Goal: Go to known website: Access a specific website the user already knows

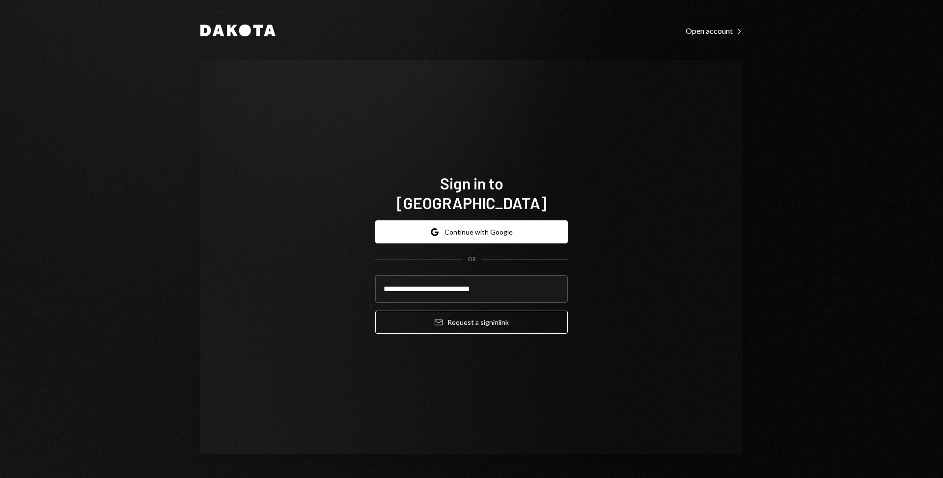
type input "**********"
click at [375, 311] on button "Email Request a sign in link" at bounding box center [471, 322] width 193 height 23
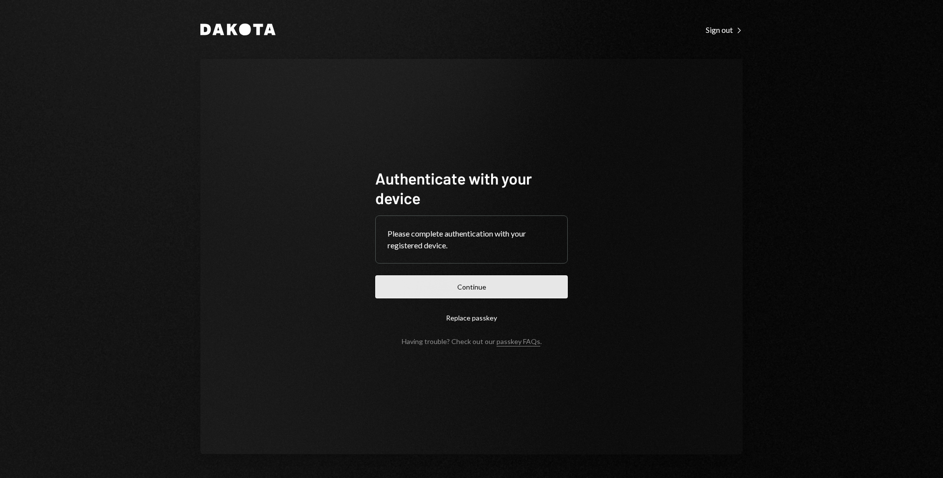
click at [468, 288] on button "Continue" at bounding box center [471, 287] width 193 height 23
